Goal: Task Accomplishment & Management: Manage account settings

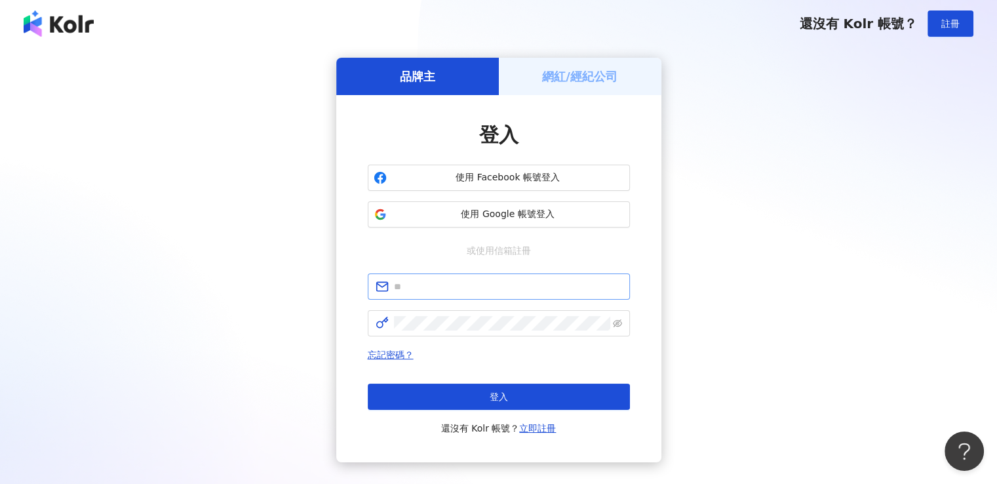
type input "**********"
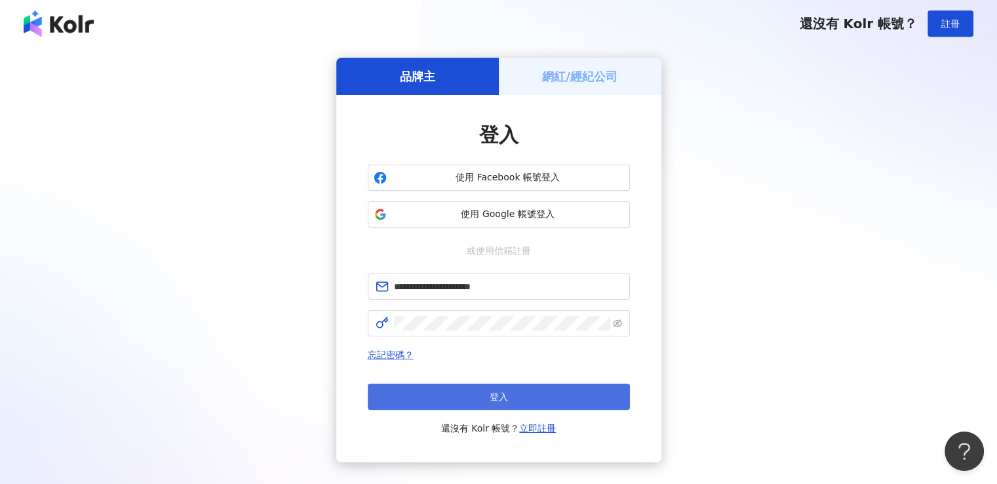
click at [527, 393] on button "登入" at bounding box center [499, 396] width 262 height 26
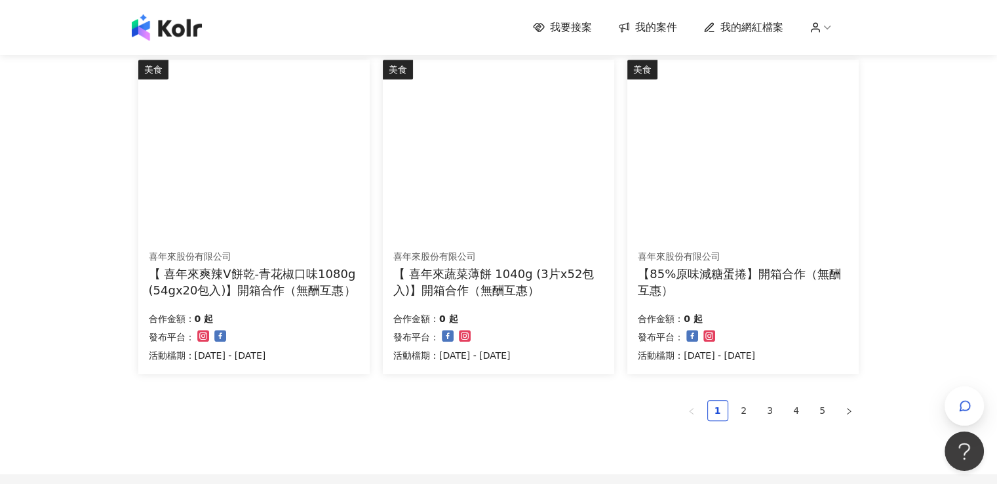
scroll to position [852, 0]
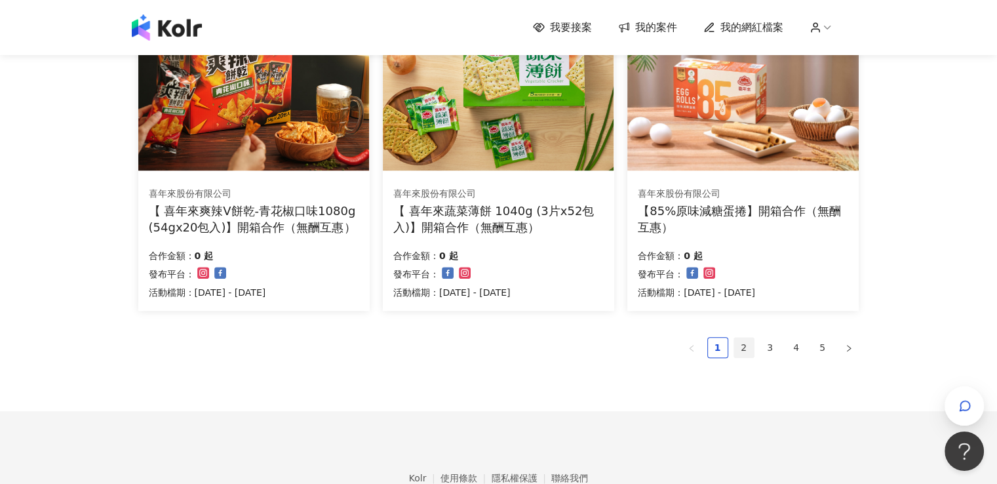
click at [743, 347] on link "2" at bounding box center [744, 348] width 20 height 20
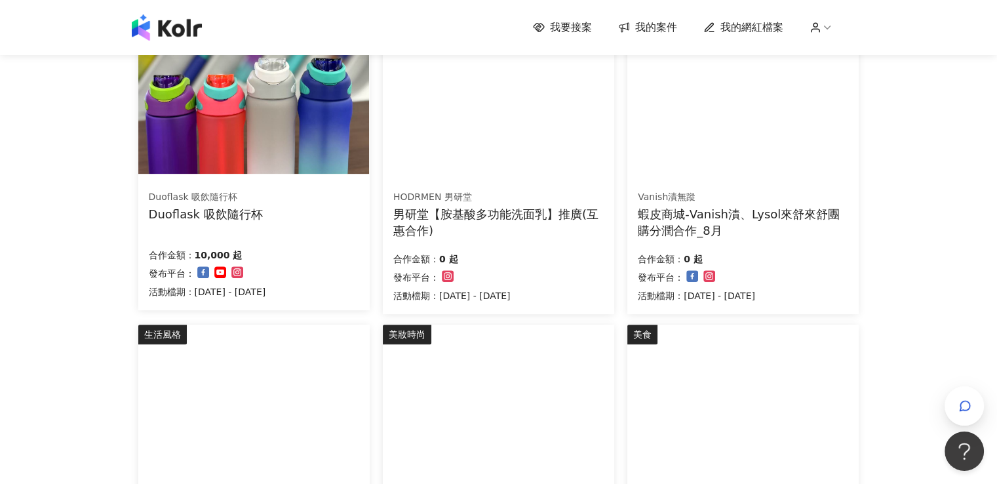
scroll to position [786, 0]
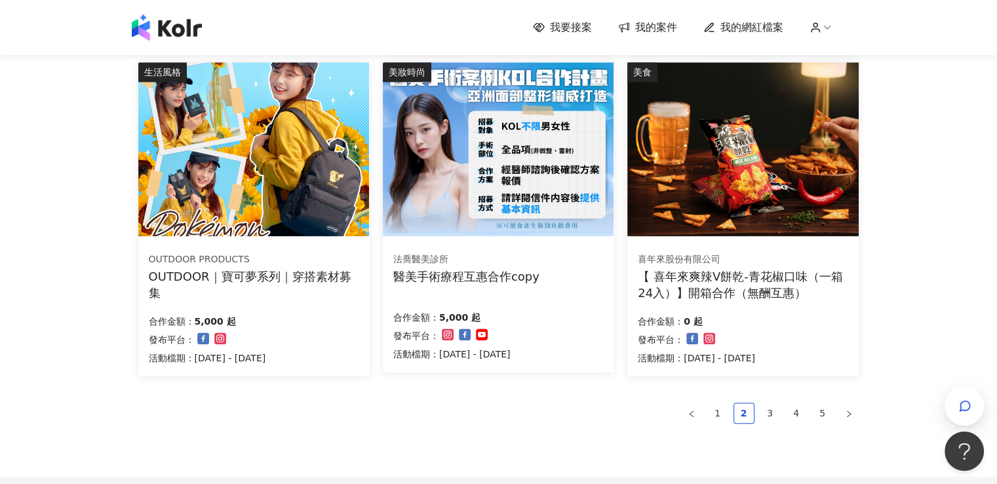
click at [819, 417] on link "5" at bounding box center [823, 413] width 20 height 20
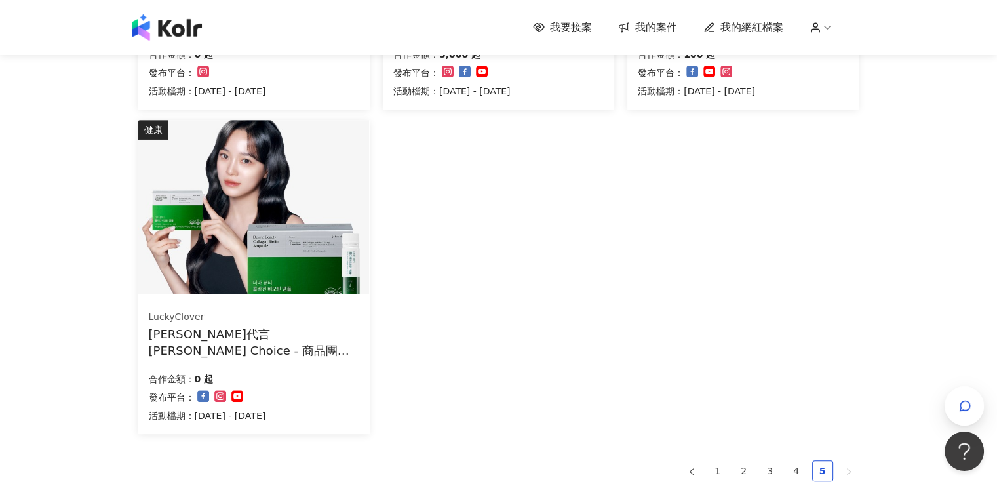
scroll to position [917, 0]
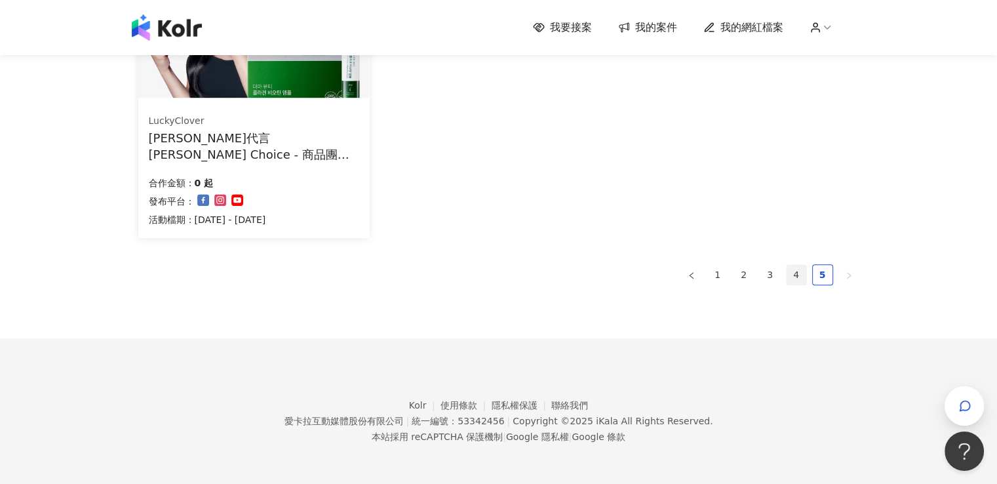
click at [796, 279] on link "4" at bounding box center [796, 275] width 20 height 20
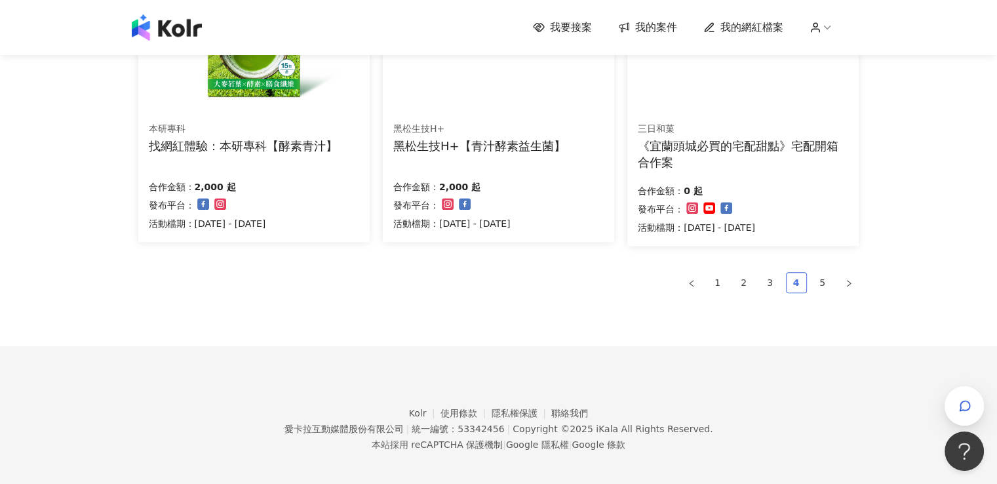
scroll to position [924, 0]
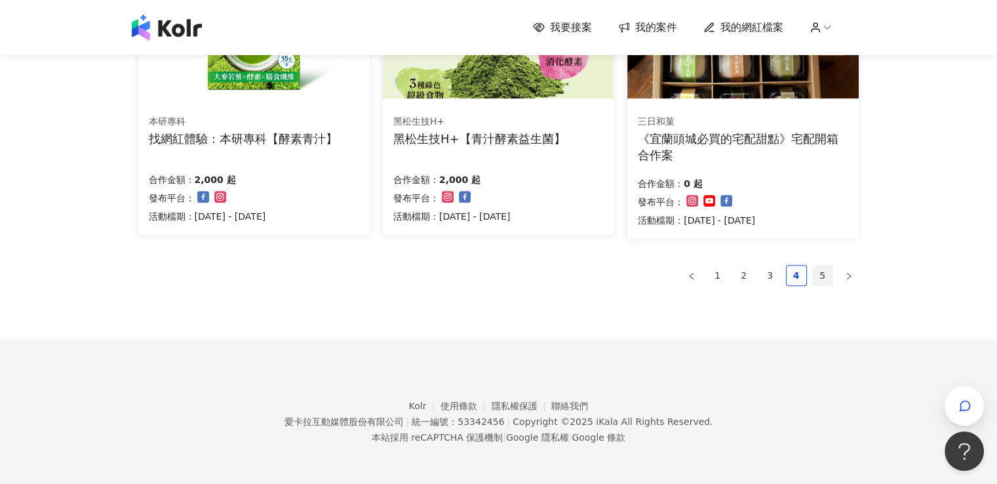
click at [821, 273] on link "5" at bounding box center [823, 275] width 20 height 20
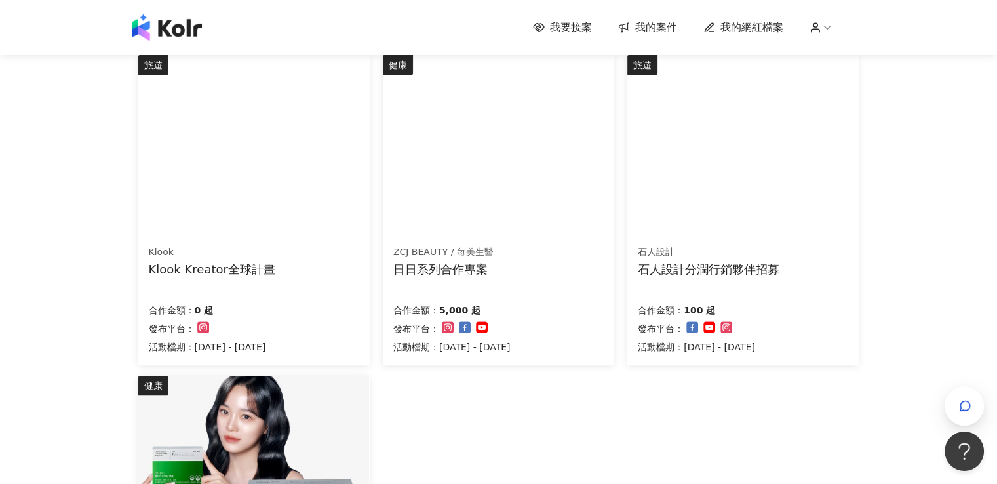
scroll to position [596, 0]
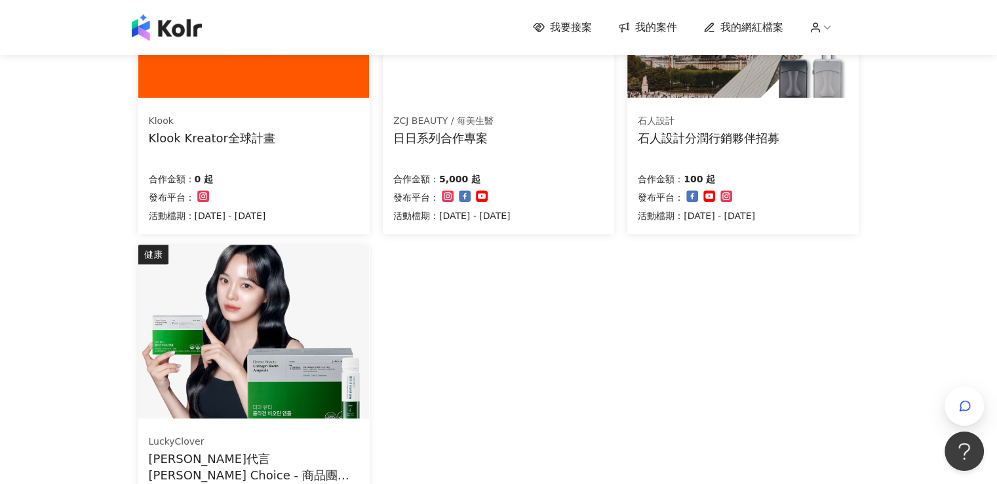
click at [686, 335] on div "生活風格 凱創實業股份有限公司 SAMPO 全自動極速製冰機 合作金額： 0 起 發布平台： 活動檔期：[DATE] - [DATE] 健康 台丞優選 SMI…" at bounding box center [499, 86] width 734 height 965
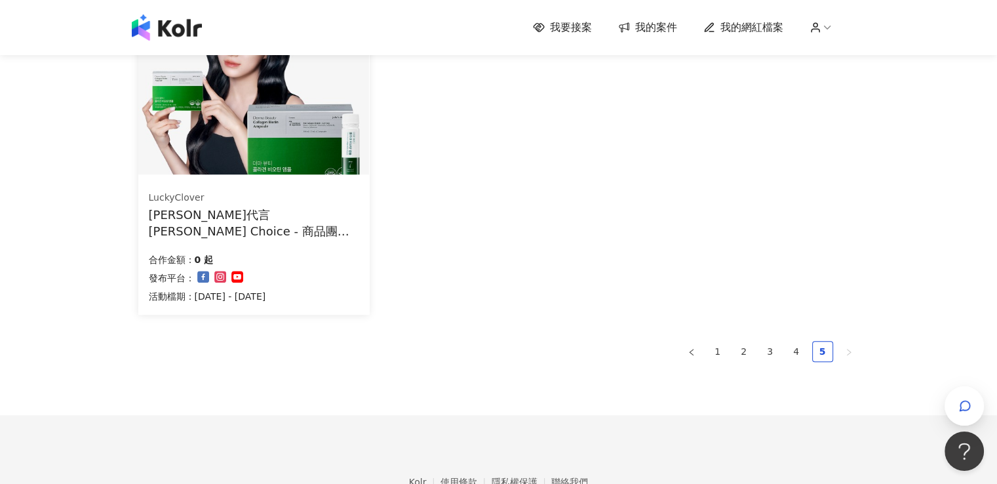
scroll to position [917, 0]
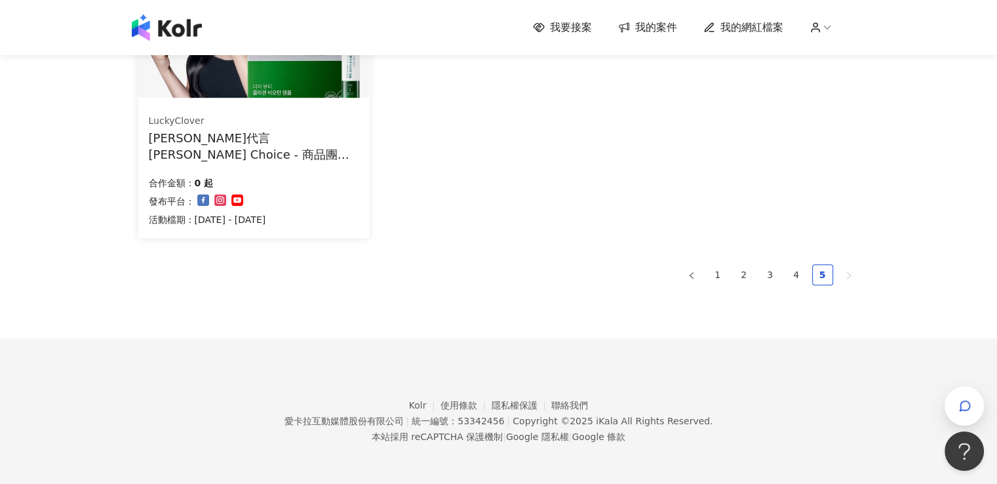
click at [653, 35] on div "我要接案 我的案件 我的網紅檔案" at bounding box center [498, 27] width 747 height 26
click at [657, 27] on span "我的案件" at bounding box center [656, 27] width 42 height 14
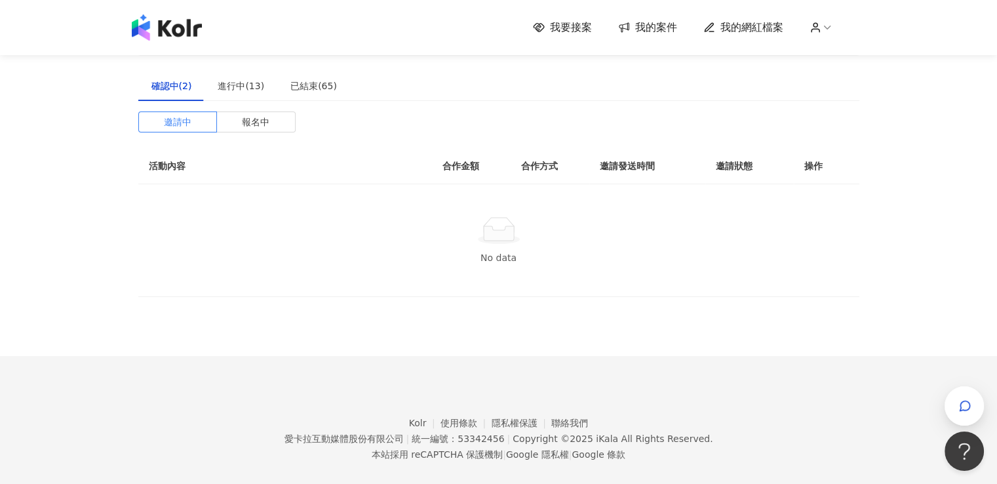
click at [654, 25] on span "我的案件" at bounding box center [656, 27] width 42 height 14
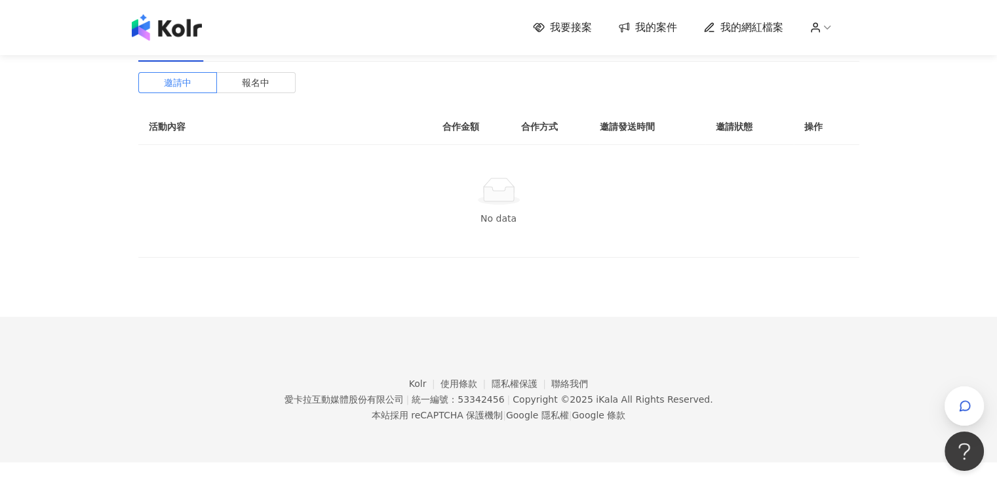
scroll to position [60, 0]
